Goal: Task Accomplishment & Management: Manage account settings

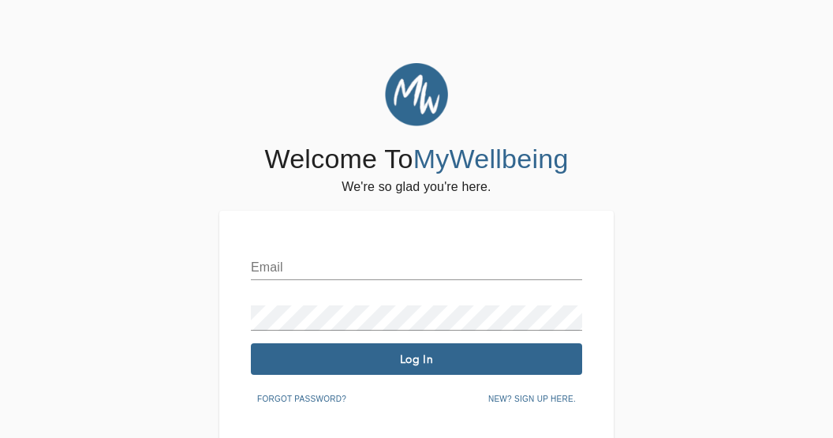
click at [302, 263] on input "text" at bounding box center [416, 267] width 331 height 25
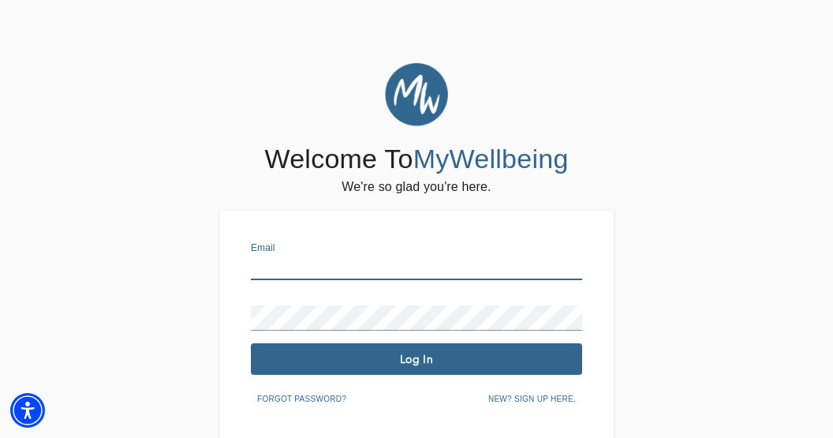
click at [251, 267] on protonpass-control-c075 at bounding box center [251, 267] width 0 height 0
type input "[EMAIL_ADDRESS][DOMAIN_NAME]"
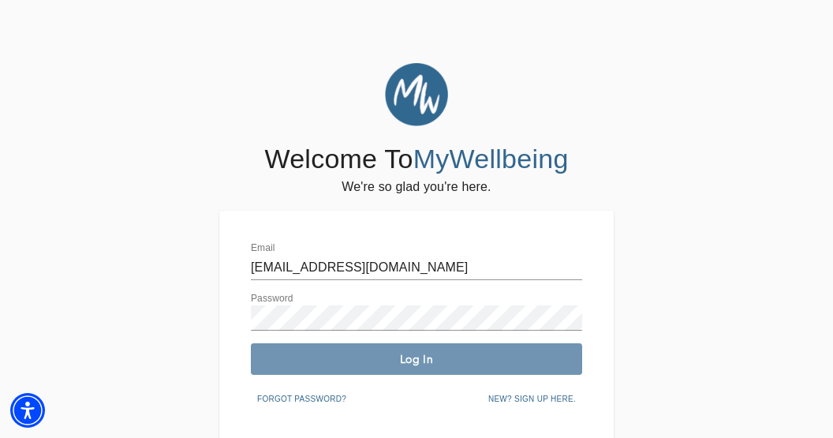
click at [466, 354] on span "Log In" at bounding box center [416, 359] width 319 height 15
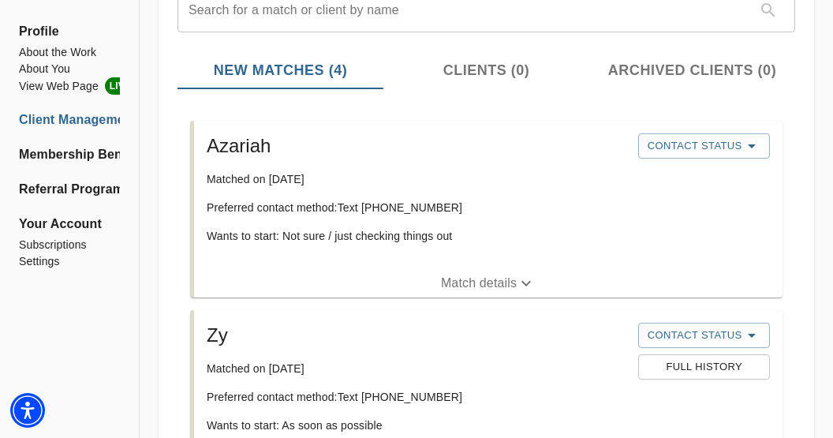
scroll to position [204, 0]
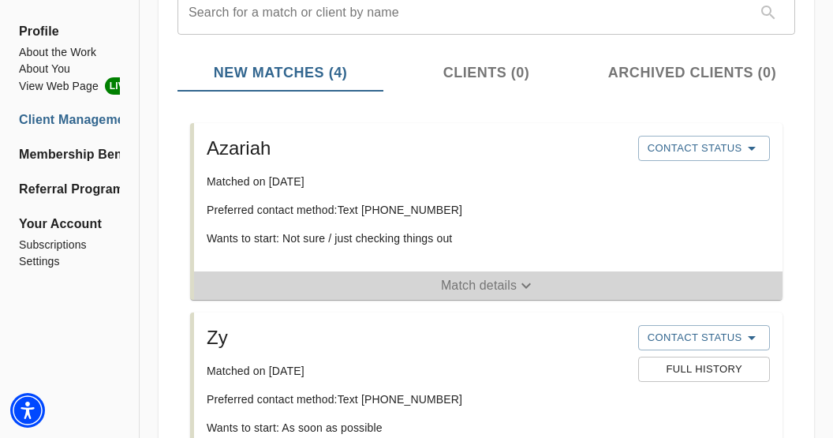
click at [420, 293] on span "Match details" at bounding box center [488, 285] width 588 height 19
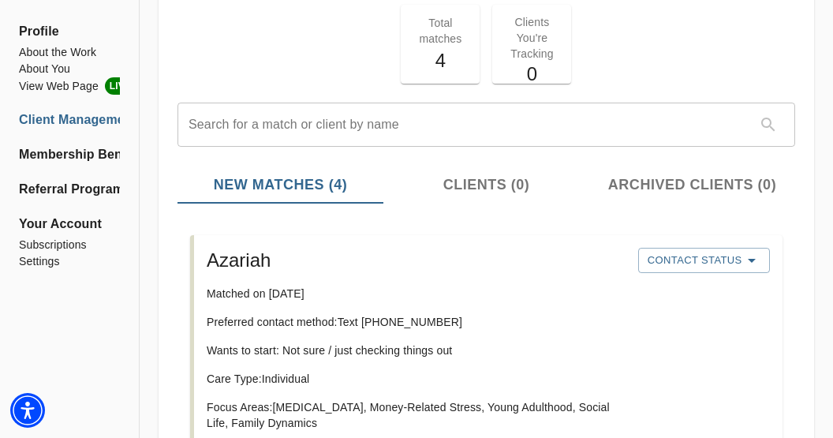
scroll to position [122, 0]
